Goal: Task Accomplishment & Management: Manage account settings

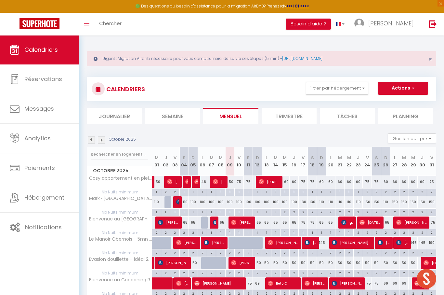
scroll to position [6, 0]
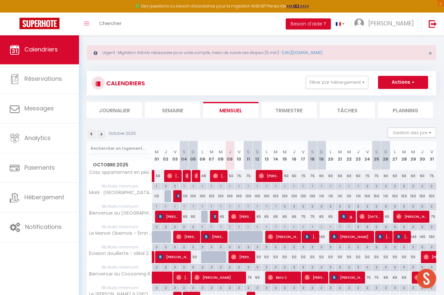
click at [389, 226] on div "2" at bounding box center [386, 227] width 9 height 6
type input "2"
type input "Dim 26 Octobre 2025"
type input "Lun 27 Octobre 2025"
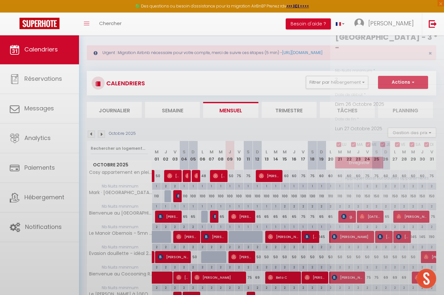
scroll to position [6, 0]
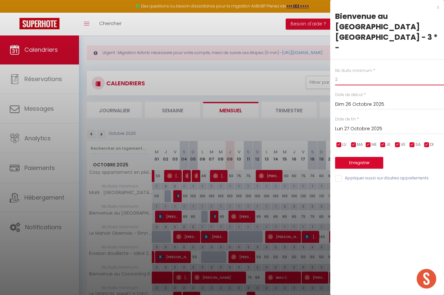
click at [391, 74] on input "2" at bounding box center [389, 80] width 109 height 12
type input "1"
click at [361, 157] on button "Enregistrer" at bounding box center [359, 163] width 48 height 12
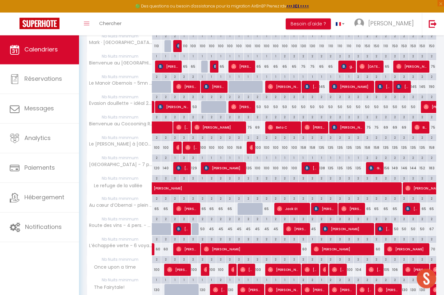
scroll to position [140, 0]
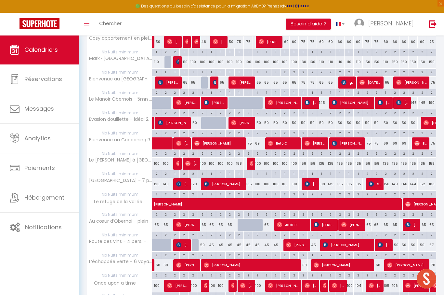
click at [286, 262] on span "[PERSON_NAME]" at bounding box center [251, 265] width 94 height 12
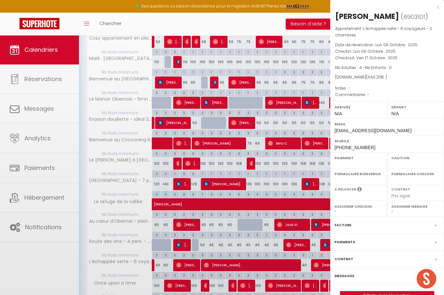
select select "OK"
select select "0"
select select "1"
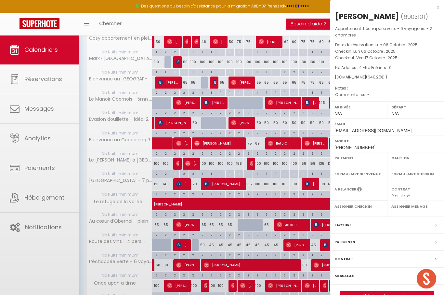
select select
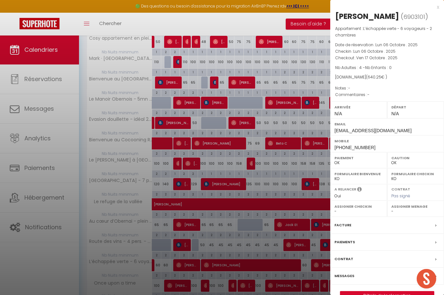
click at [250, 243] on div at bounding box center [222, 147] width 444 height 295
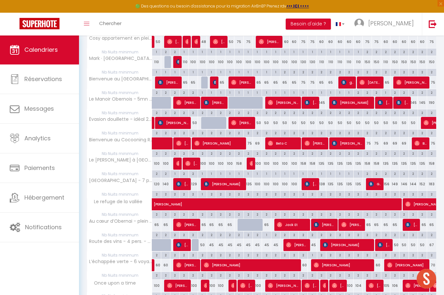
click at [328, 263] on span "[PERSON_NAME]" at bounding box center [343, 265] width 58 height 12
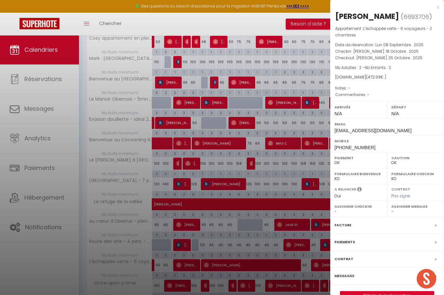
click at [246, 238] on div at bounding box center [222, 147] width 444 height 295
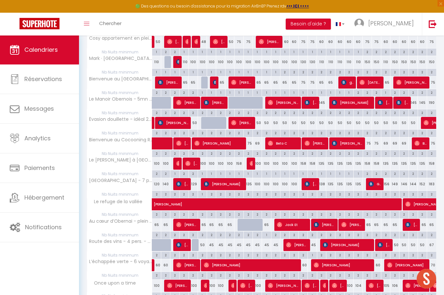
click at [407, 262] on span "[PERSON_NAME]" at bounding box center [407, 265] width 39 height 12
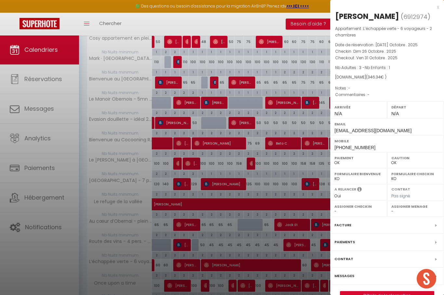
click at [295, 269] on div at bounding box center [222, 147] width 444 height 295
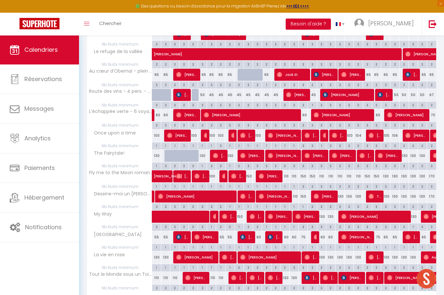
scroll to position [304, 0]
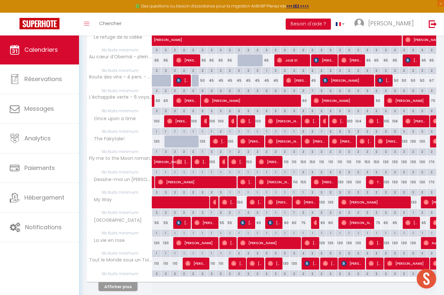
click at [120, 284] on button "Afficher plus" at bounding box center [118, 286] width 39 height 9
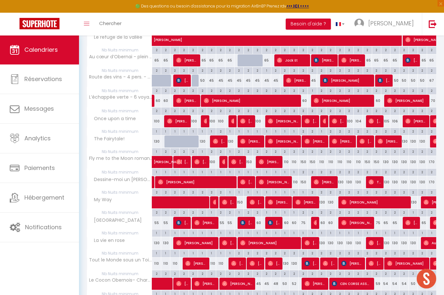
click at [246, 220] on img at bounding box center [242, 222] width 5 height 5
click at [272, 220] on img at bounding box center [270, 222] width 5 height 5
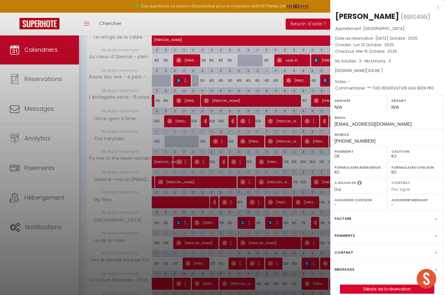
click at [188, 222] on div at bounding box center [222, 147] width 444 height 295
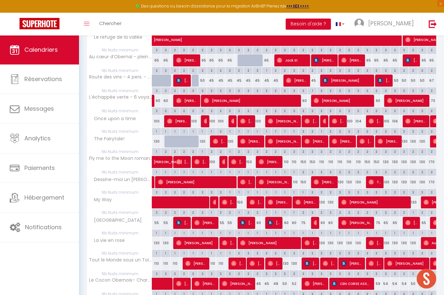
click at [316, 222] on img at bounding box center [316, 222] width 5 height 5
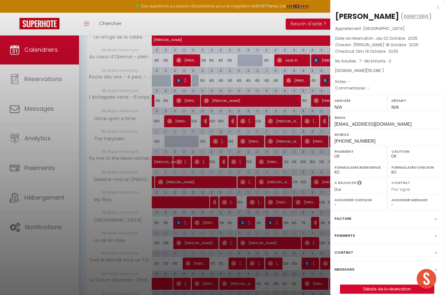
click at [284, 268] on div at bounding box center [222, 147] width 444 height 295
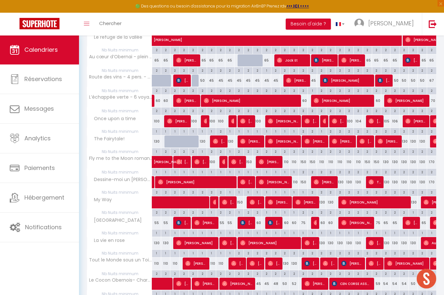
click at [350, 219] on span "[PERSON_NAME]" at bounding box center [357, 222] width 30 height 12
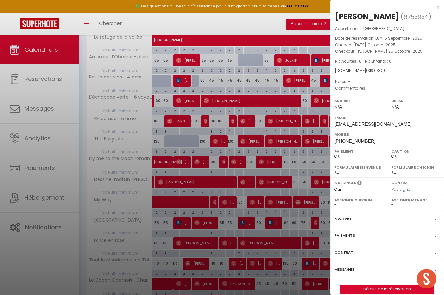
click at [285, 282] on div at bounding box center [222, 147] width 444 height 295
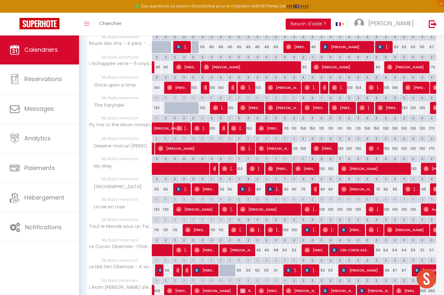
scroll to position [349, 0]
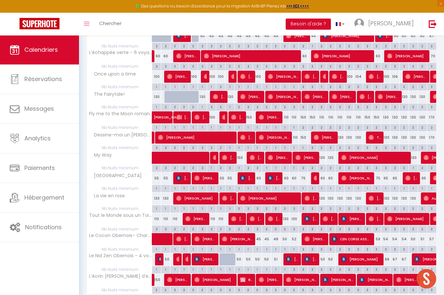
click at [236, 216] on img at bounding box center [233, 218] width 5 height 5
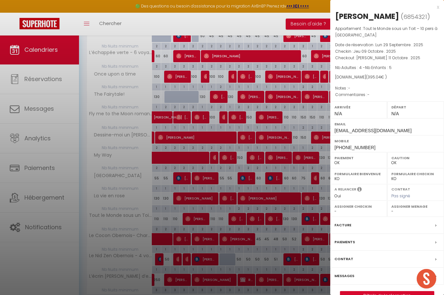
click at [257, 218] on div at bounding box center [222, 147] width 444 height 295
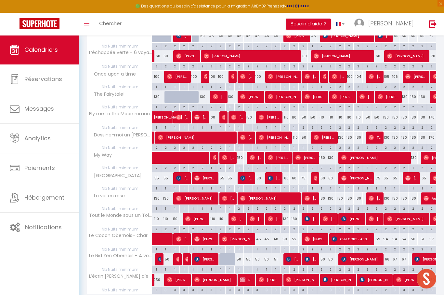
click at [272, 217] on img at bounding box center [270, 218] width 5 height 5
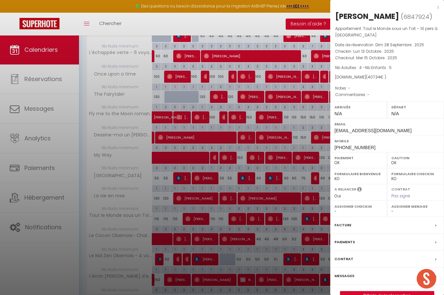
click at [278, 218] on div at bounding box center [222, 147] width 444 height 295
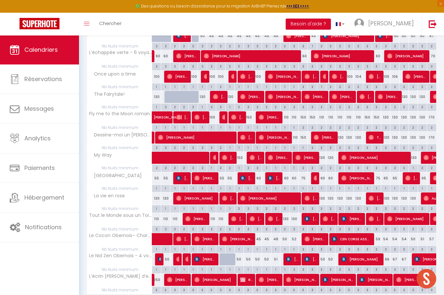
click at [374, 216] on img at bounding box center [371, 218] width 5 height 5
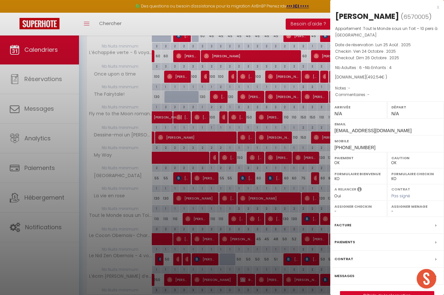
click at [314, 222] on div at bounding box center [222, 147] width 444 height 295
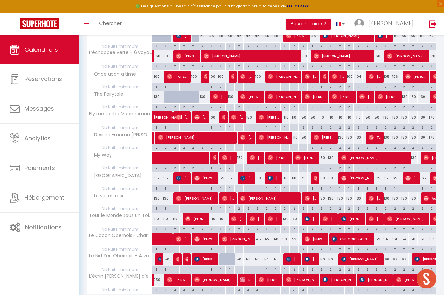
click at [310, 216] on img at bounding box center [307, 218] width 5 height 5
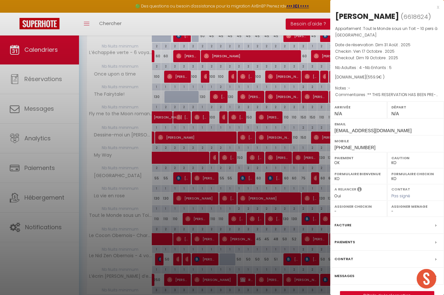
click at [314, 219] on div at bounding box center [222, 147] width 444 height 295
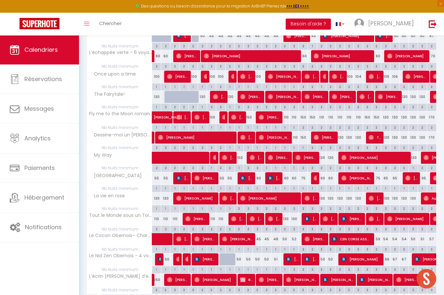
click at [328, 216] on img at bounding box center [325, 218] width 5 height 5
select select "OK"
click at [374, 216] on img at bounding box center [371, 218] width 5 height 5
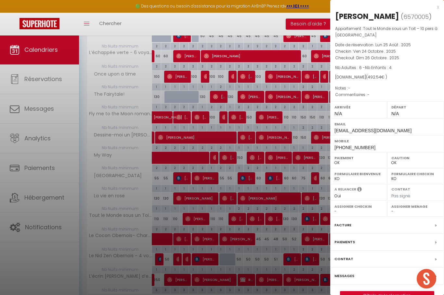
scroll to position [371, 0]
